Goal: Transaction & Acquisition: Purchase product/service

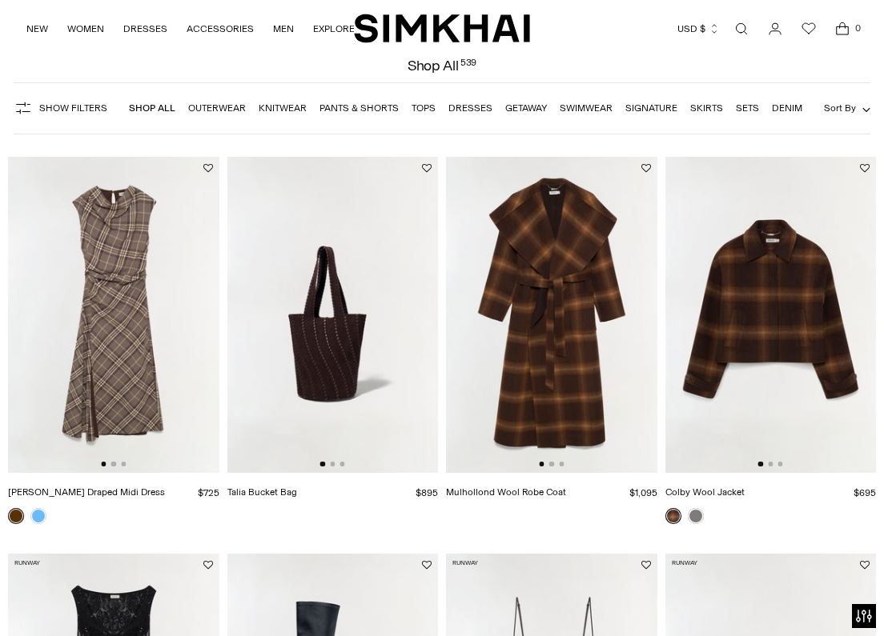
scroll to position [76, 0]
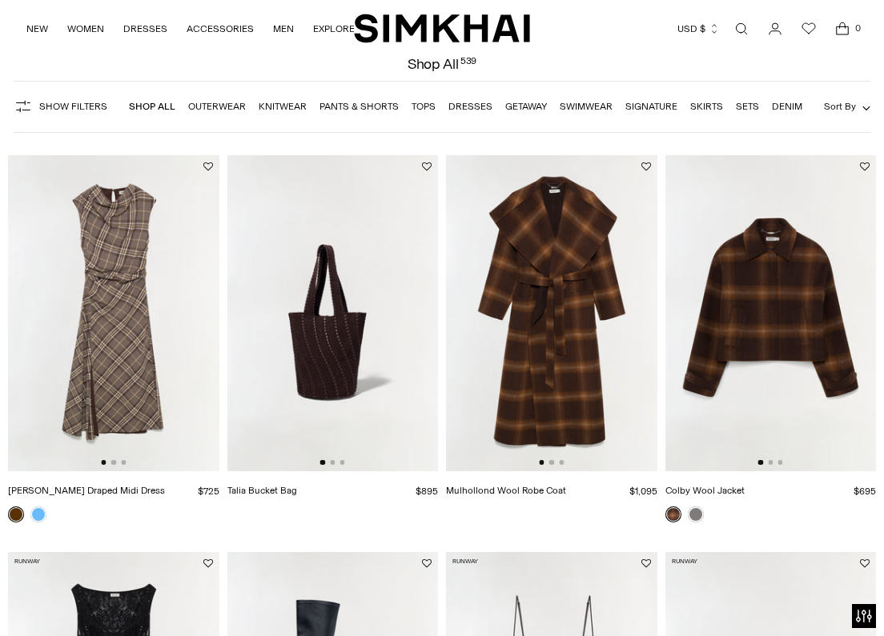
click at [122, 292] on img at bounding box center [113, 313] width 211 height 316
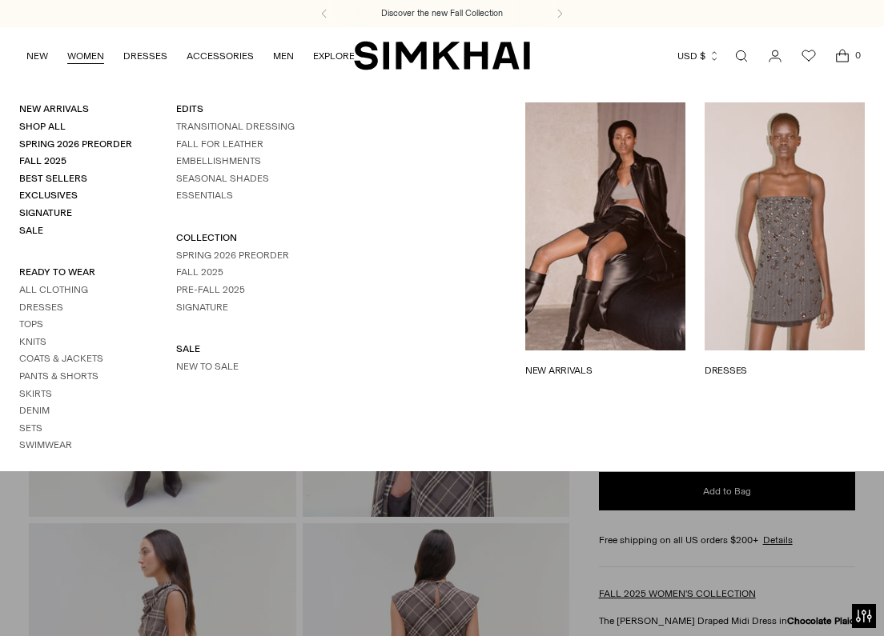
click at [74, 56] on link "WOMEN" at bounding box center [85, 55] width 37 height 35
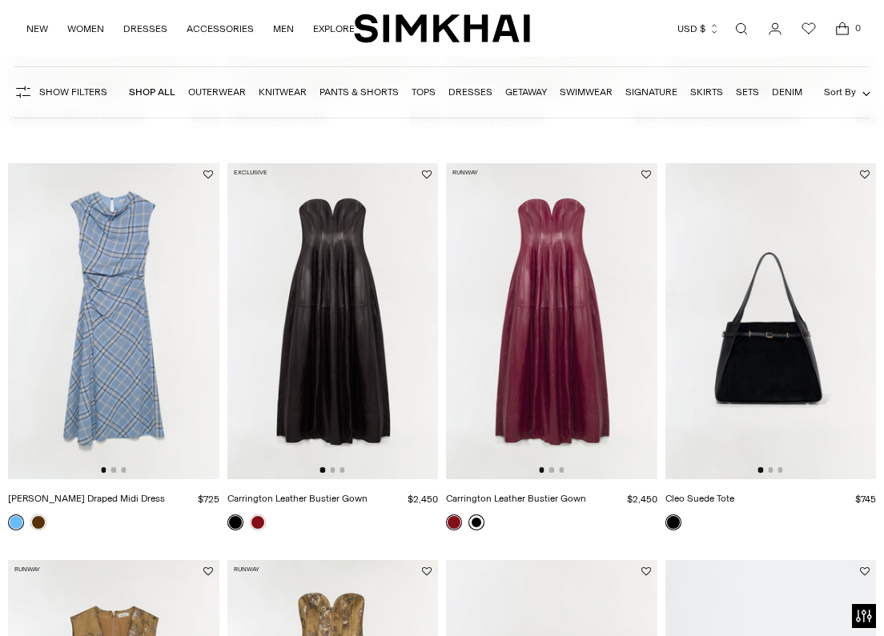
scroll to position [1250, 0]
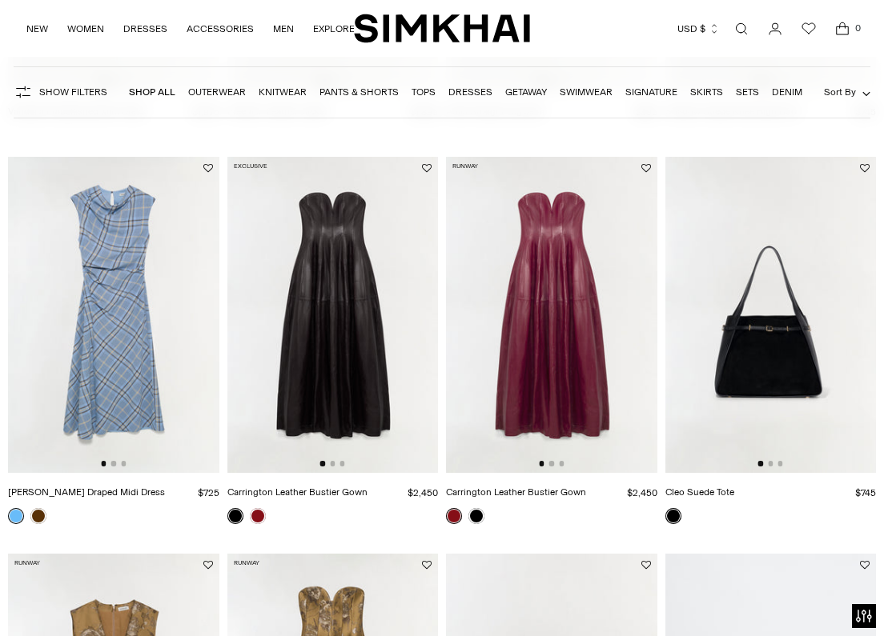
click at [113, 380] on img at bounding box center [113, 315] width 211 height 316
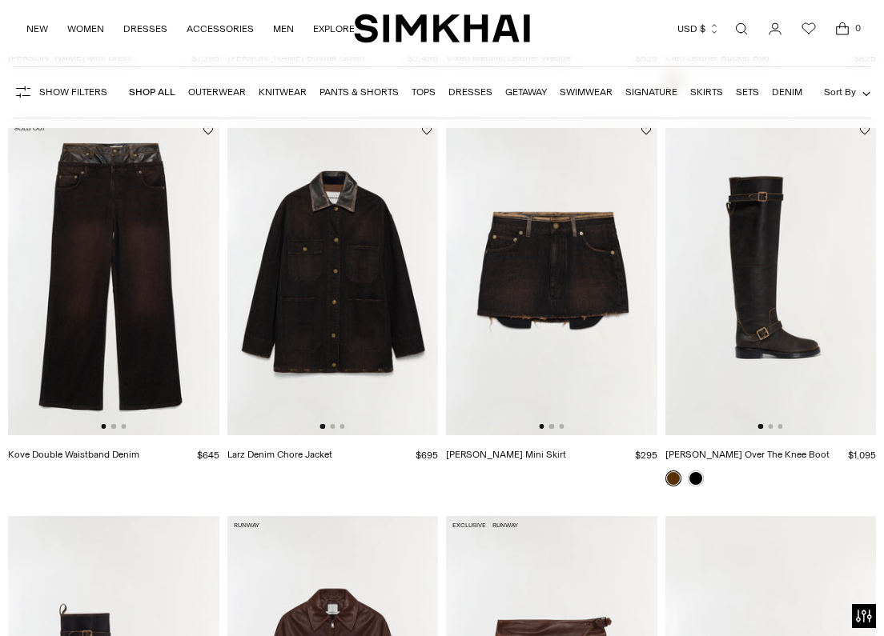
scroll to position [2335, 0]
